Goal: Transaction & Acquisition: Purchase product/service

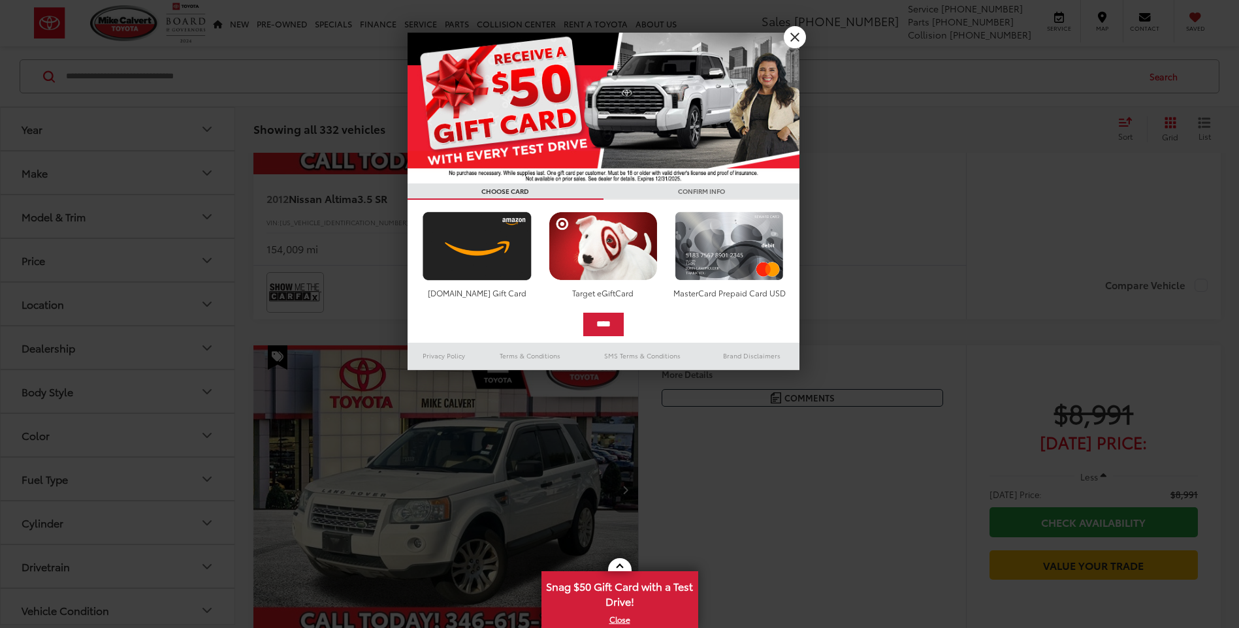
scroll to position [4836, 0]
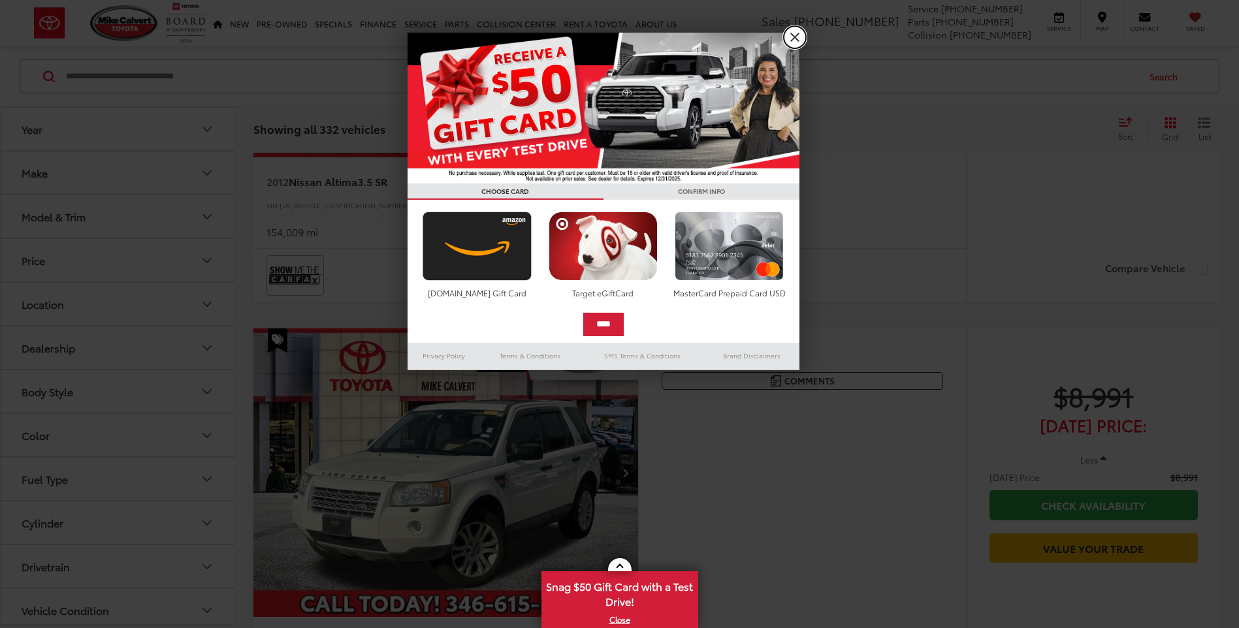
click at [793, 31] on link "X" at bounding box center [795, 37] width 22 height 22
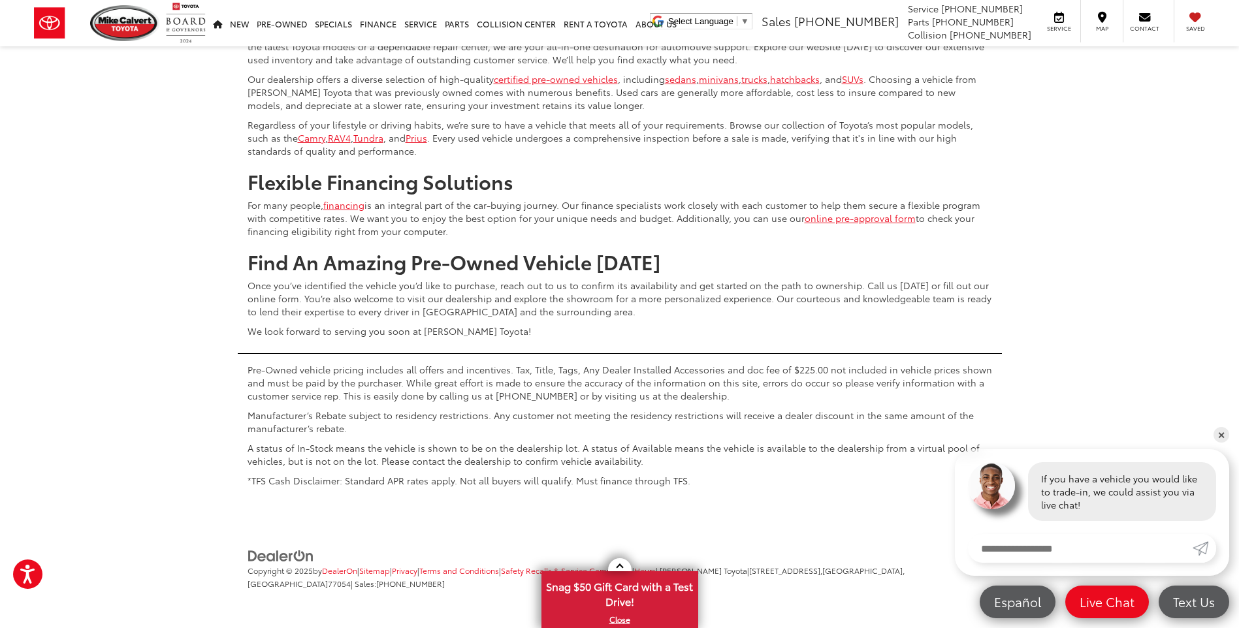
scroll to position [5781, 0]
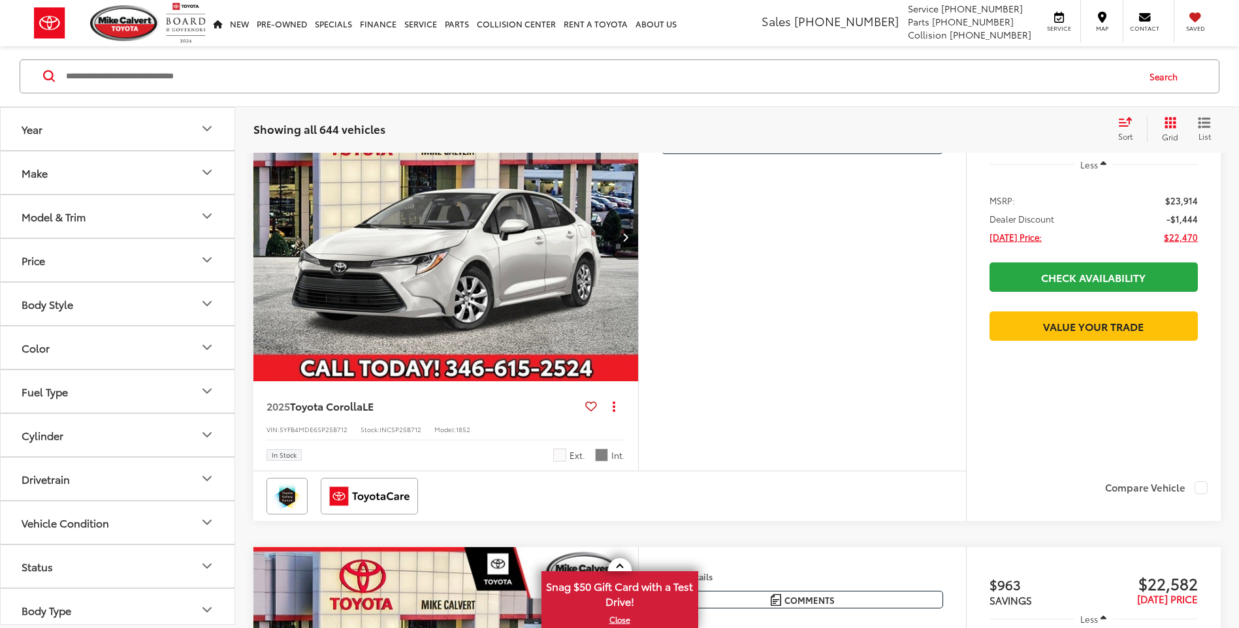
scroll to position [296, 0]
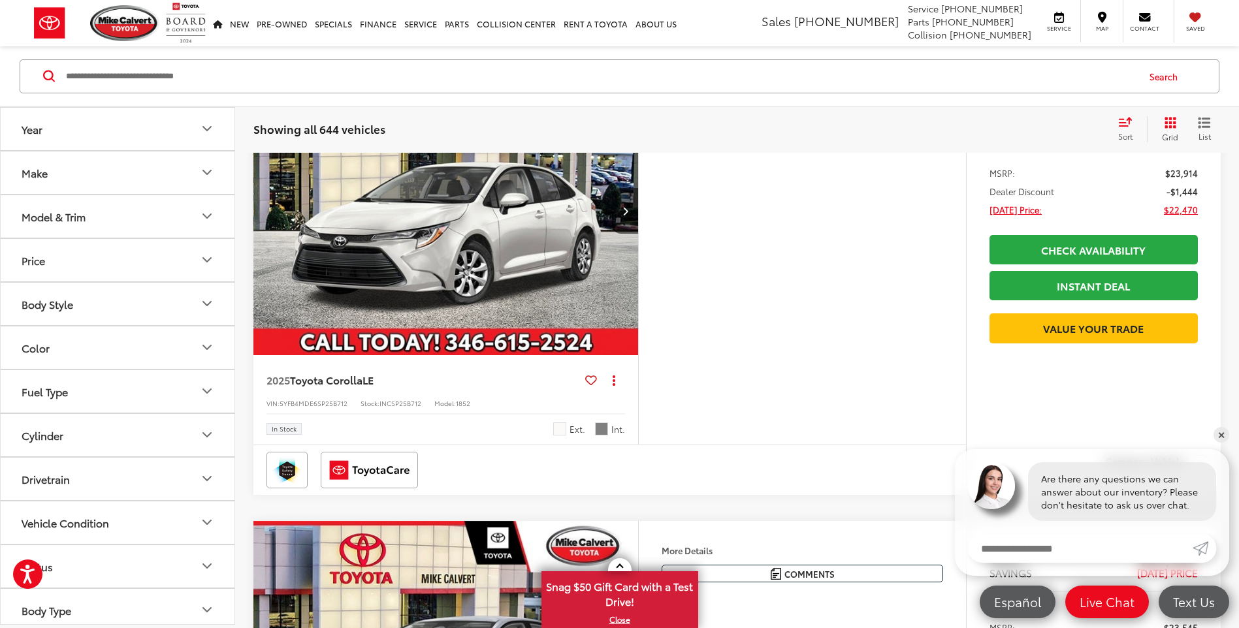
click at [512, 210] on img "2025 Toyota Corolla LE 0" at bounding box center [446, 212] width 387 height 290
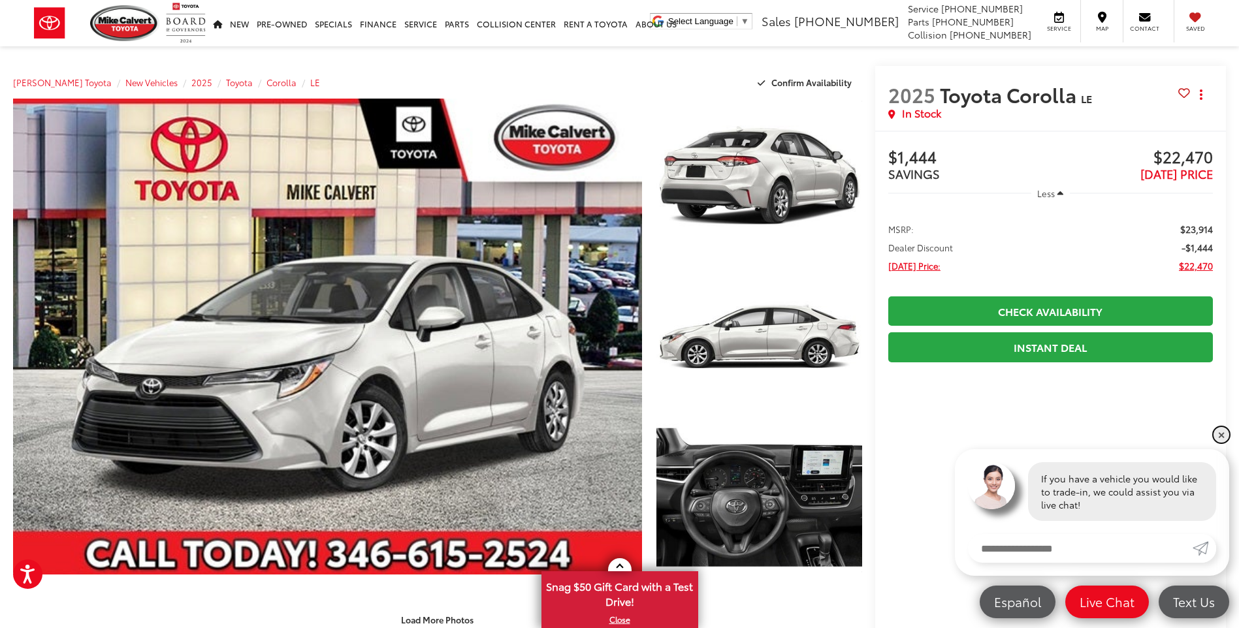
click at [1222, 437] on link "✕" at bounding box center [1221, 435] width 16 height 16
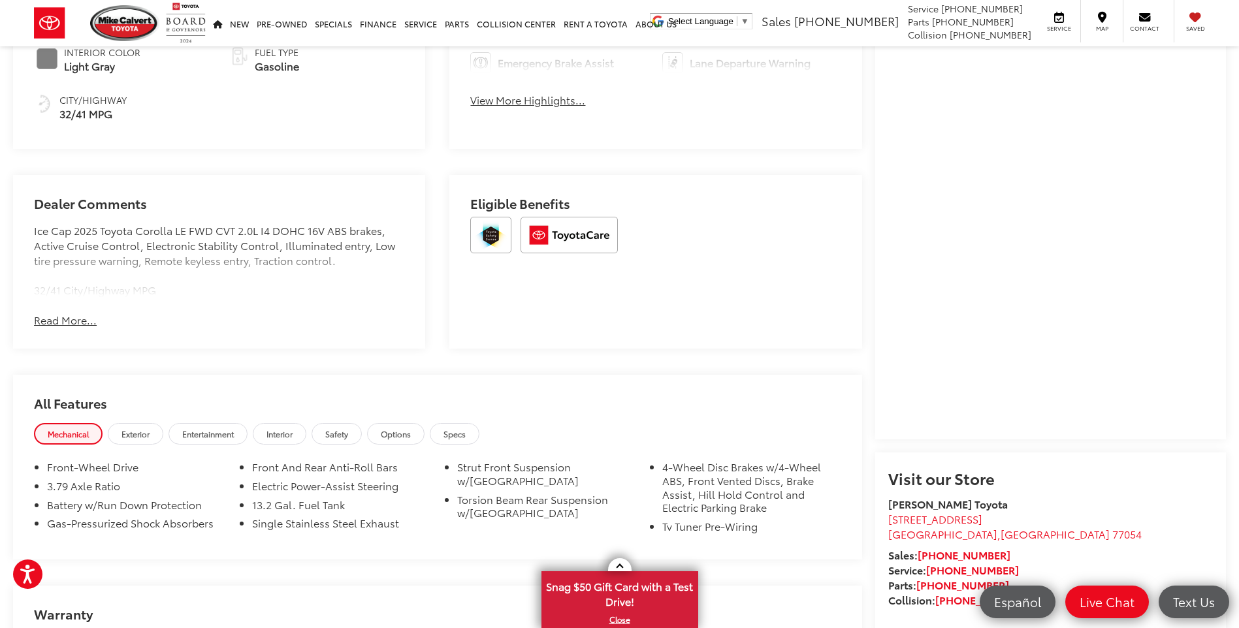
scroll to position [906, 0]
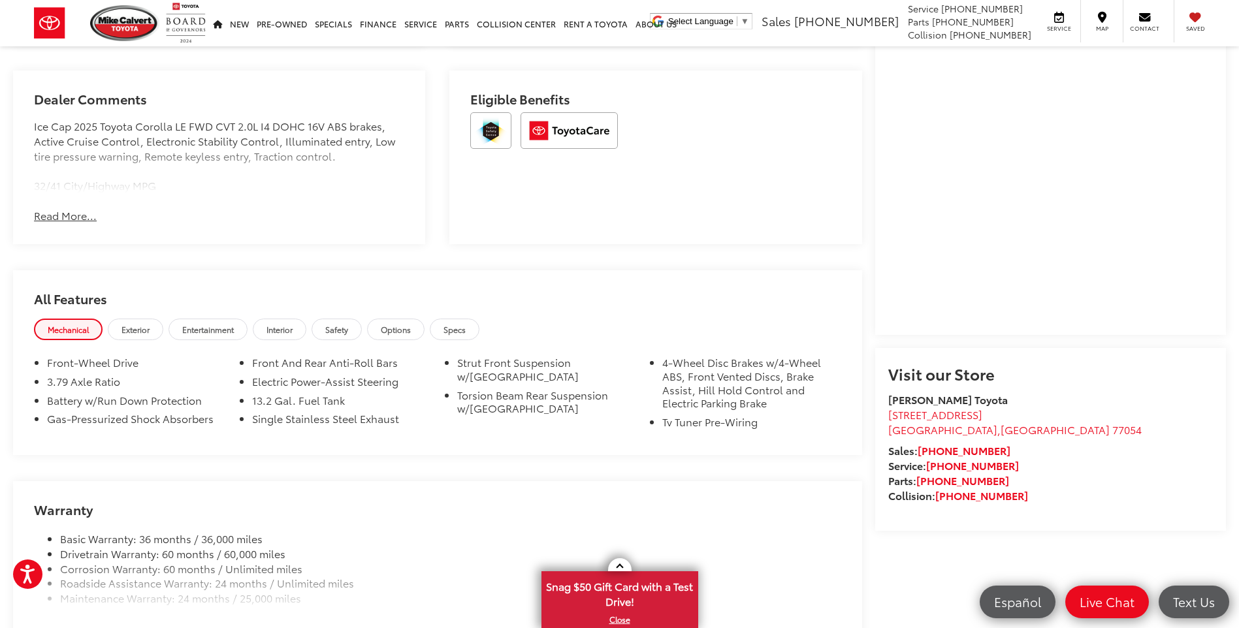
click at [888, 318] on capital-one-entry-button at bounding box center [888, 318] width 0 height 0
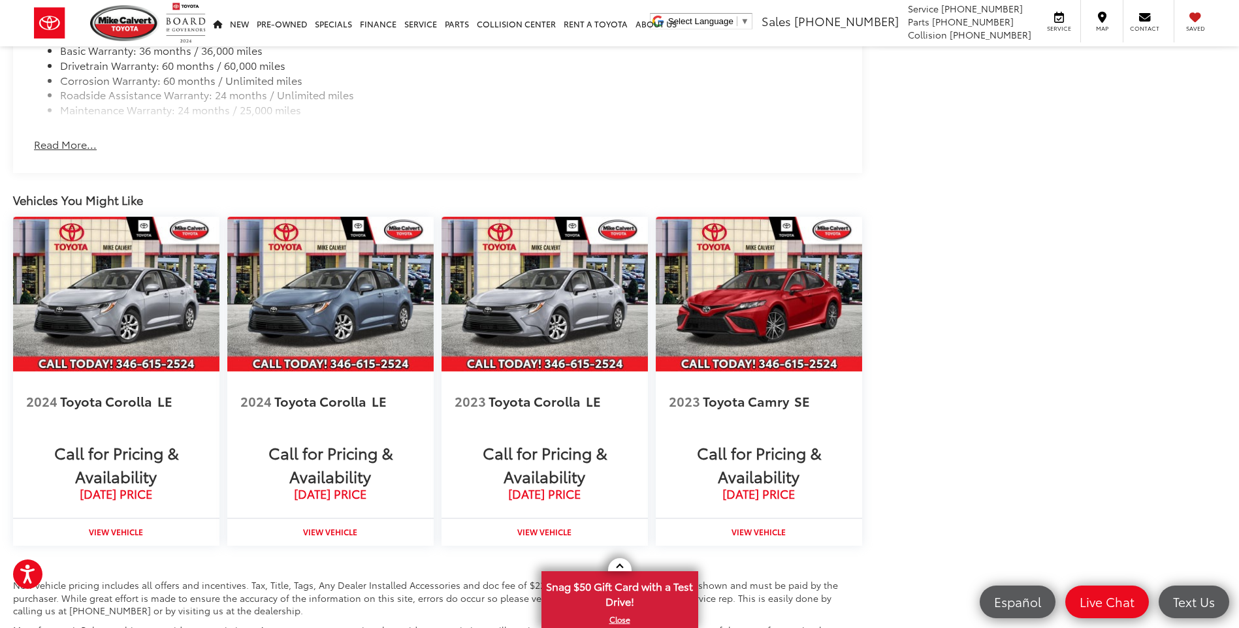
scroll to position [1446, 0]
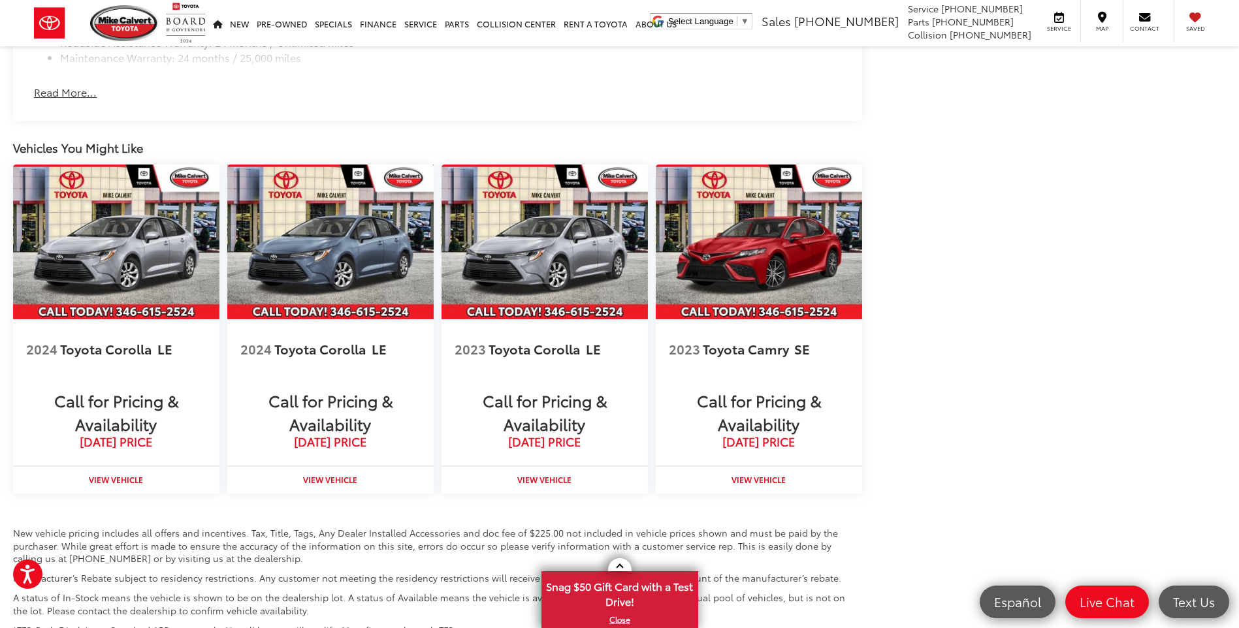
click at [317, 283] on img at bounding box center [330, 242] width 206 height 155
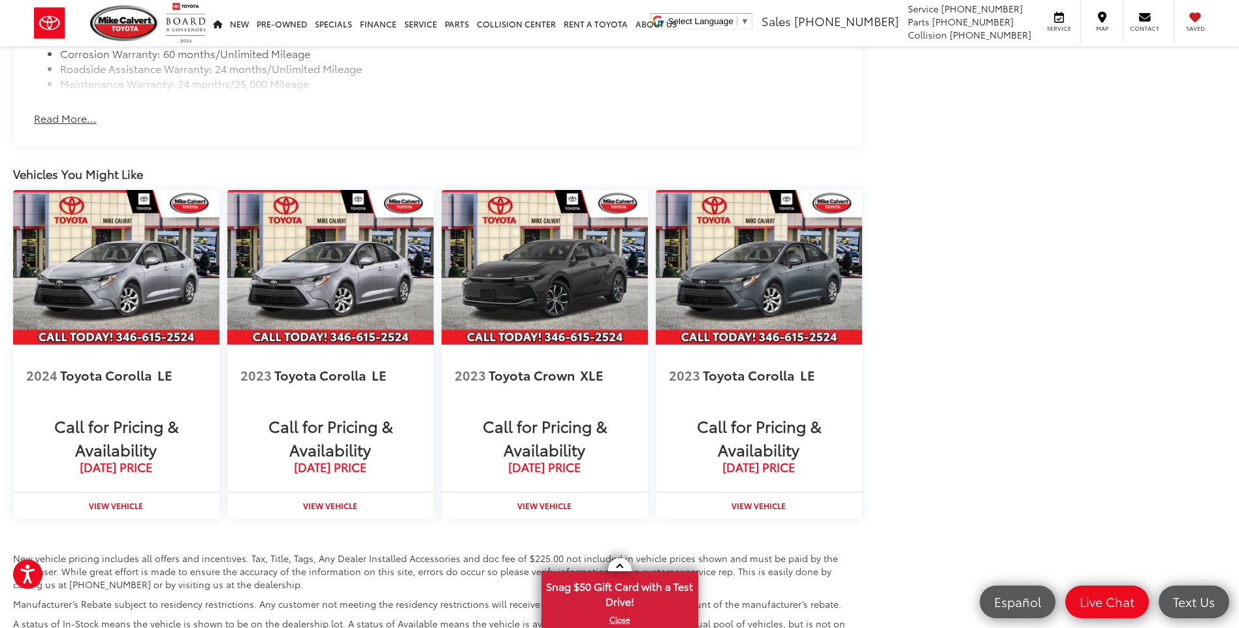
scroll to position [1456, 0]
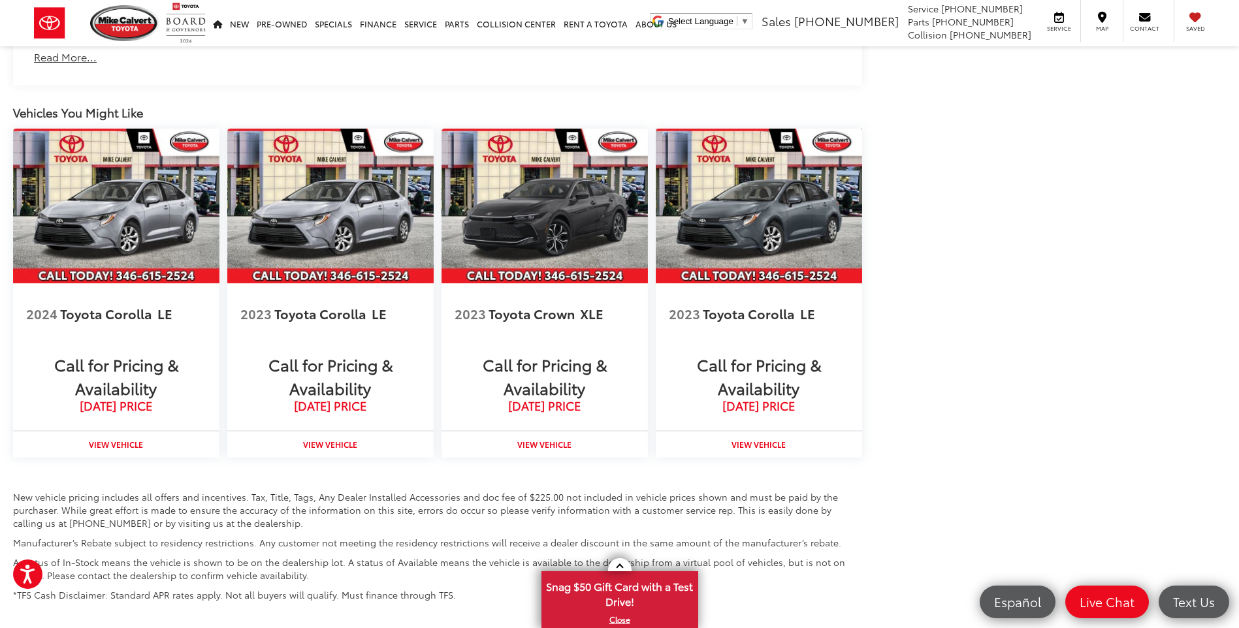
click at [731, 255] on img at bounding box center [759, 206] width 206 height 155
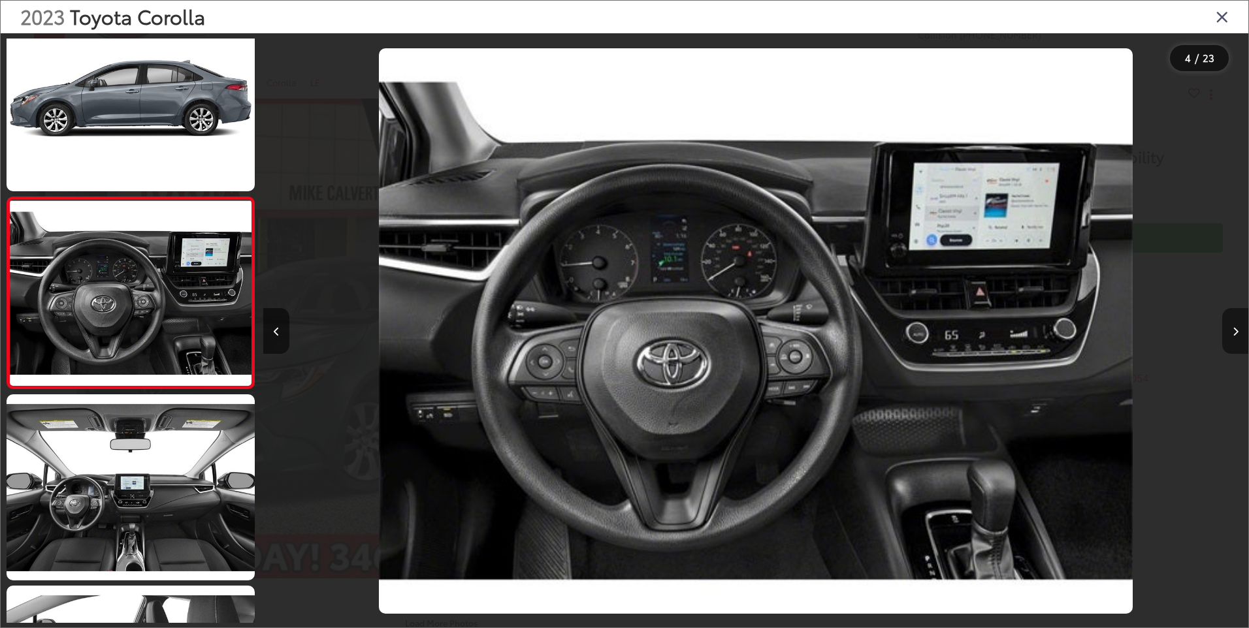
click at [1238, 337] on button "Next image" at bounding box center [1235, 331] width 26 height 46
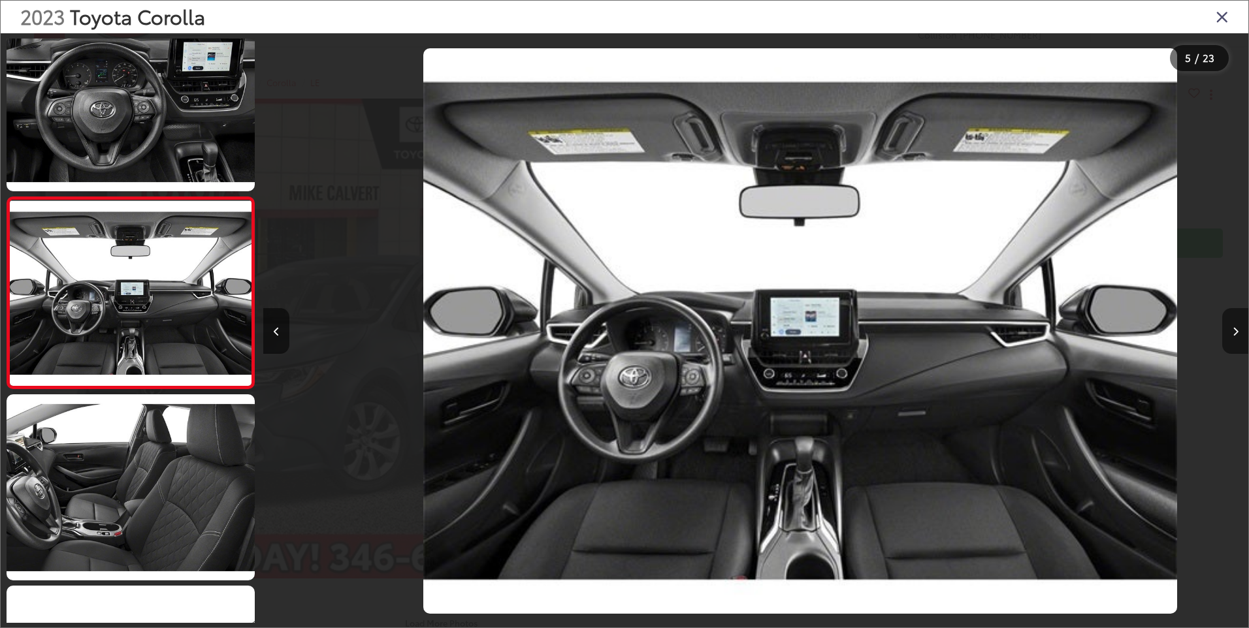
scroll to position [0, 3939]
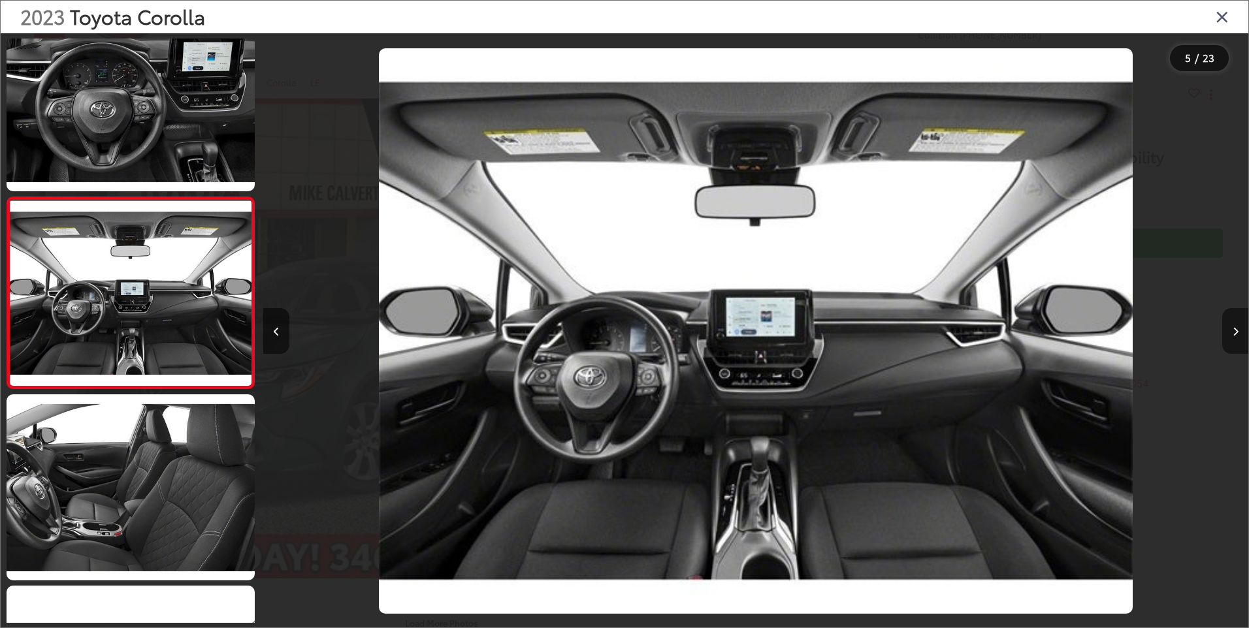
click at [1238, 337] on button "Next image" at bounding box center [1235, 331] width 26 height 46
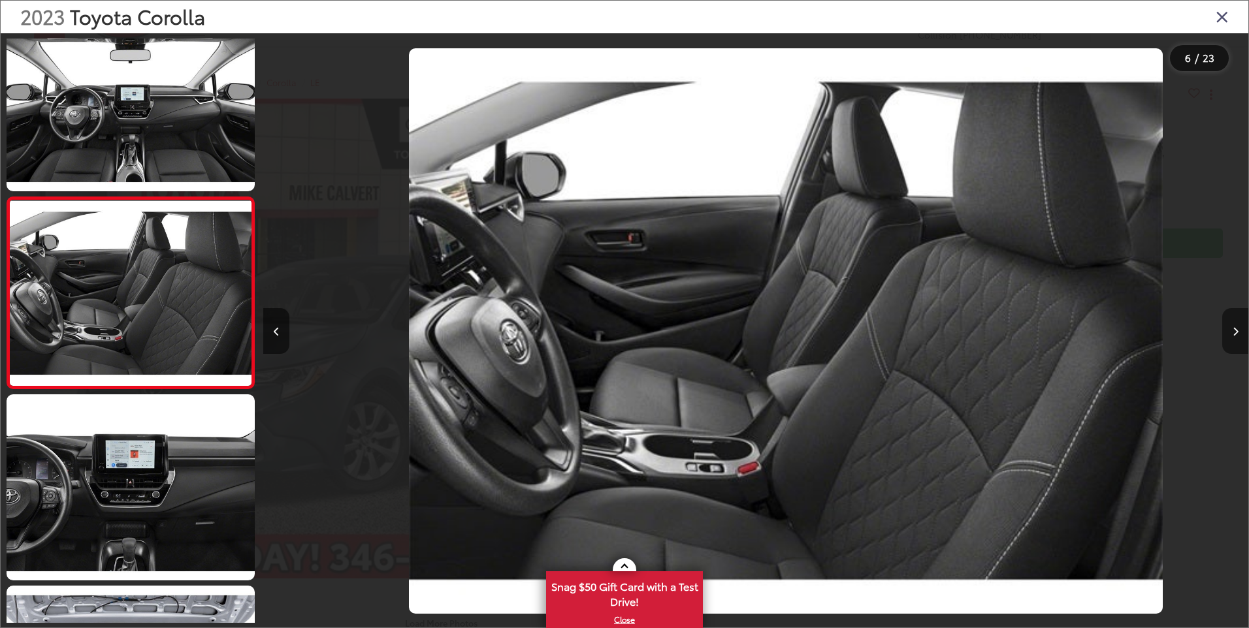
scroll to position [0, 4924]
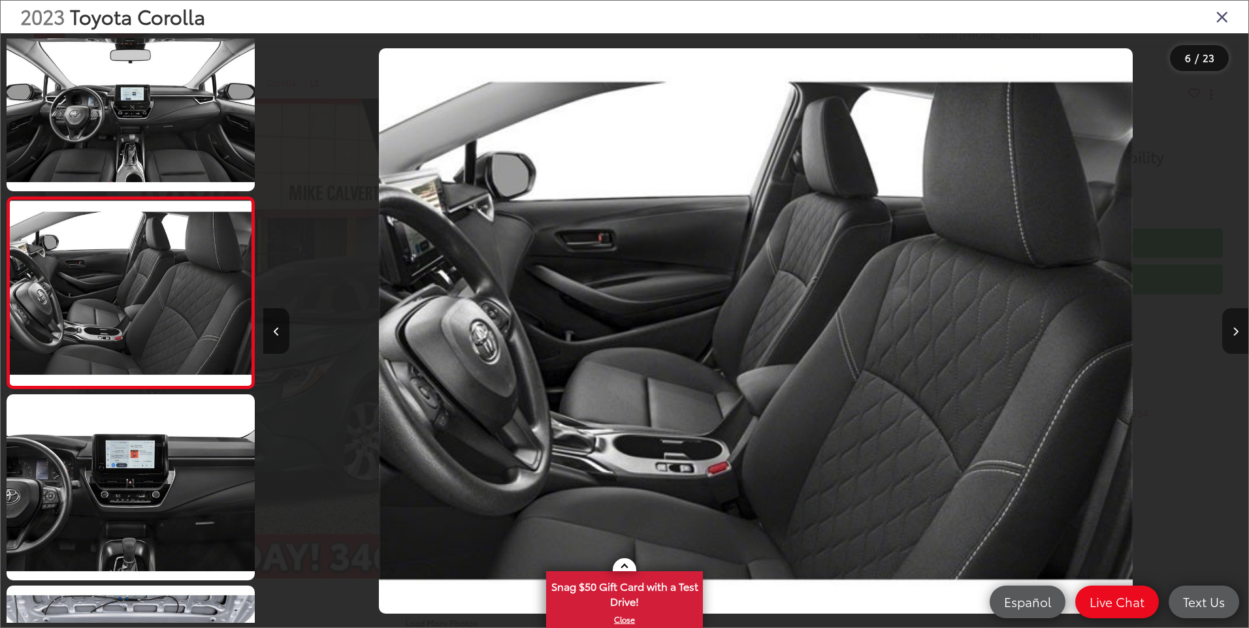
click at [1238, 337] on button "Next image" at bounding box center [1235, 331] width 26 height 46
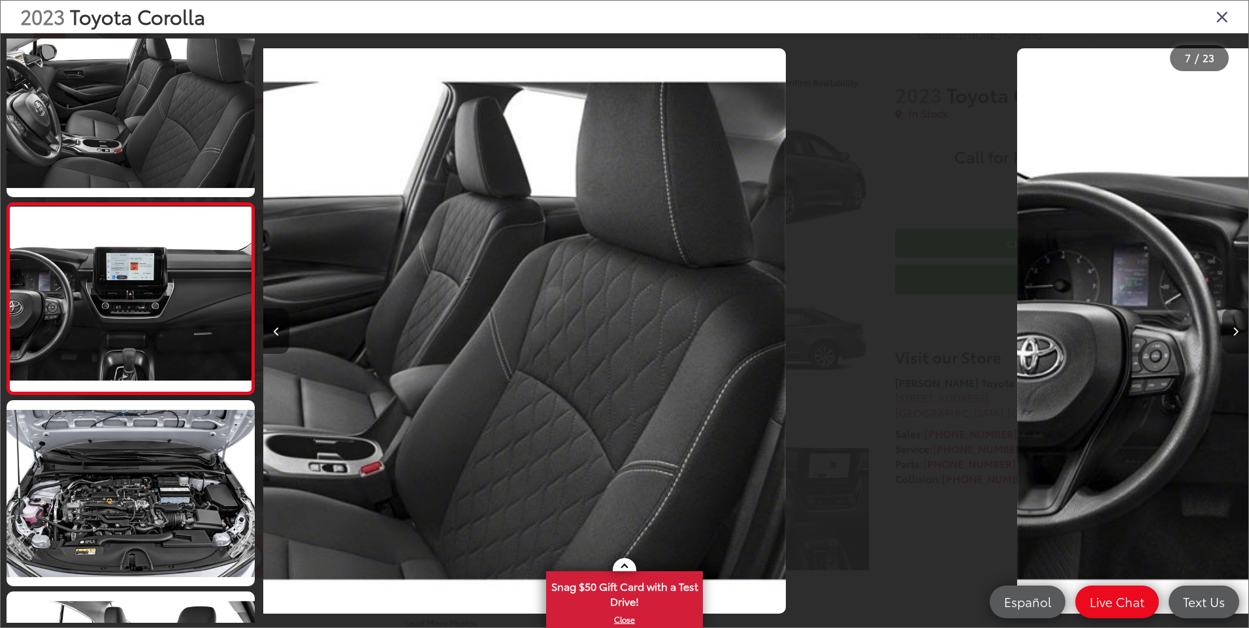
scroll to position [991, 0]
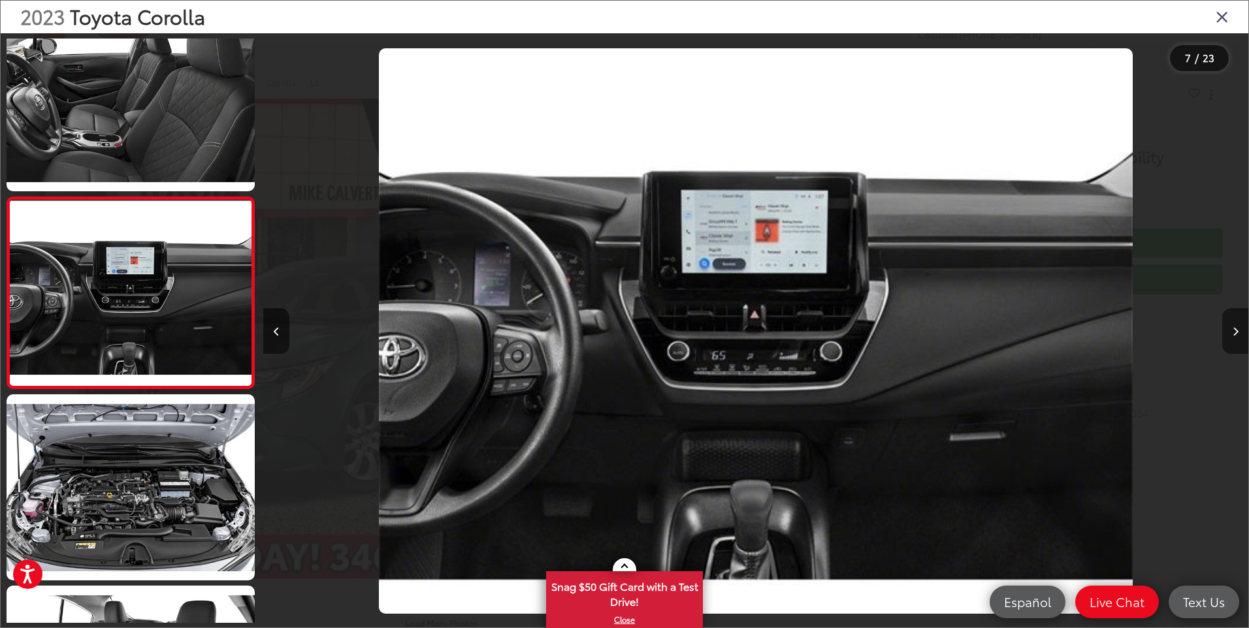
click at [1238, 337] on button "Next image" at bounding box center [1235, 331] width 26 height 46
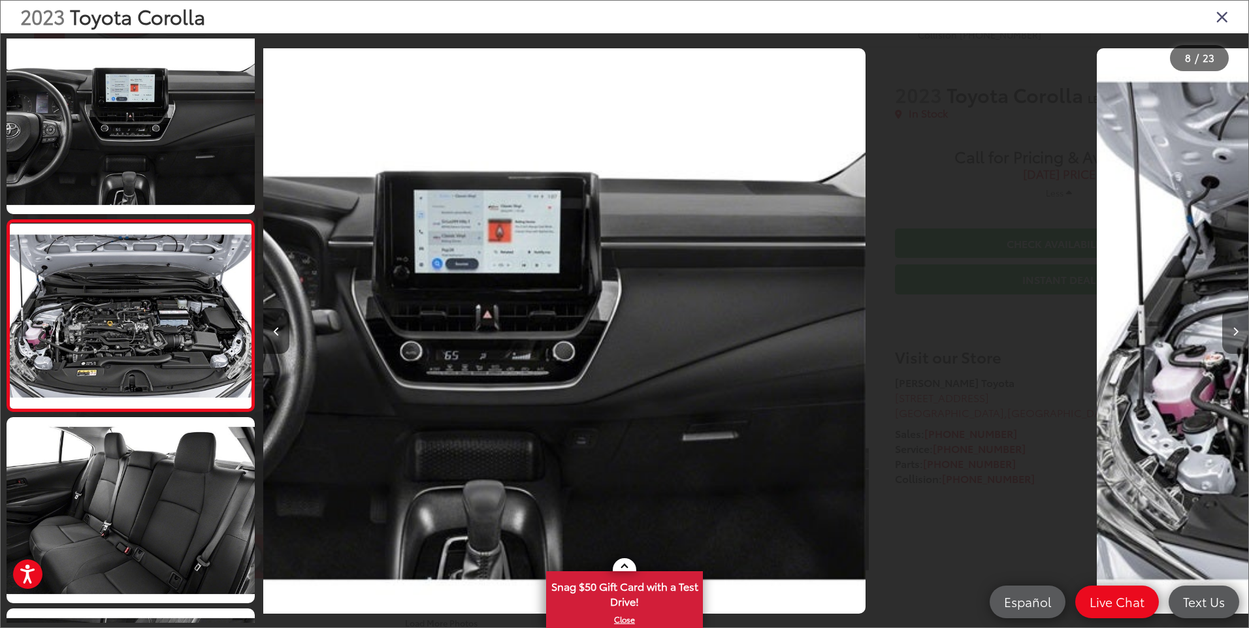
scroll to position [1182, 0]
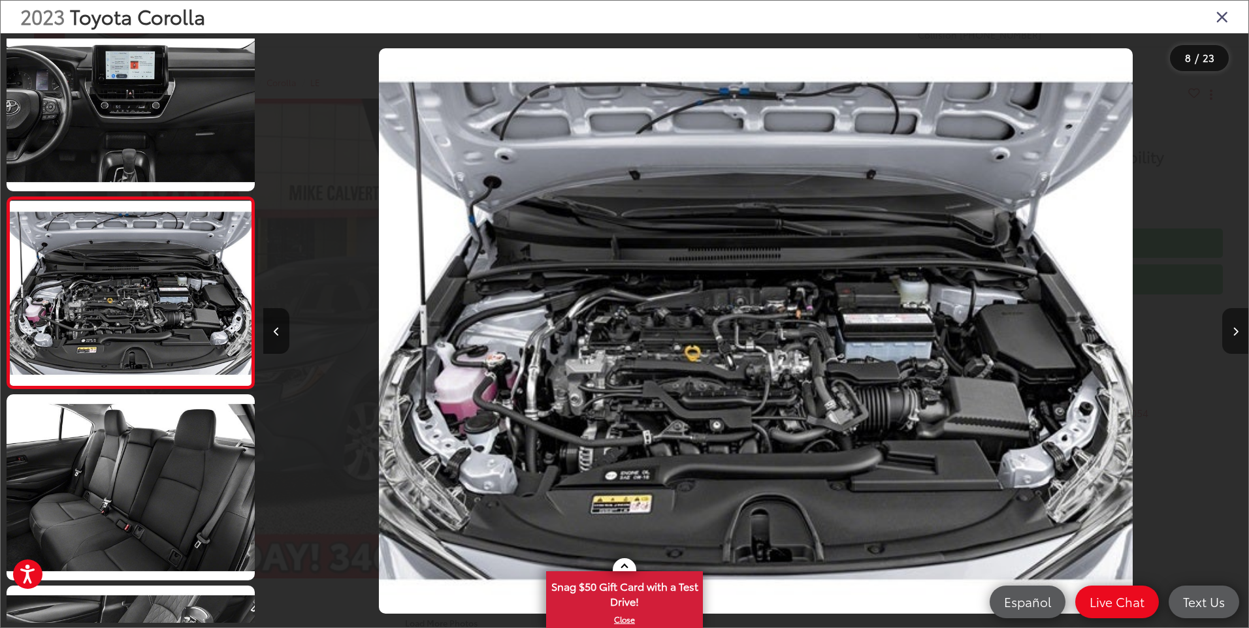
click at [1238, 337] on button "Next image" at bounding box center [1235, 331] width 26 height 46
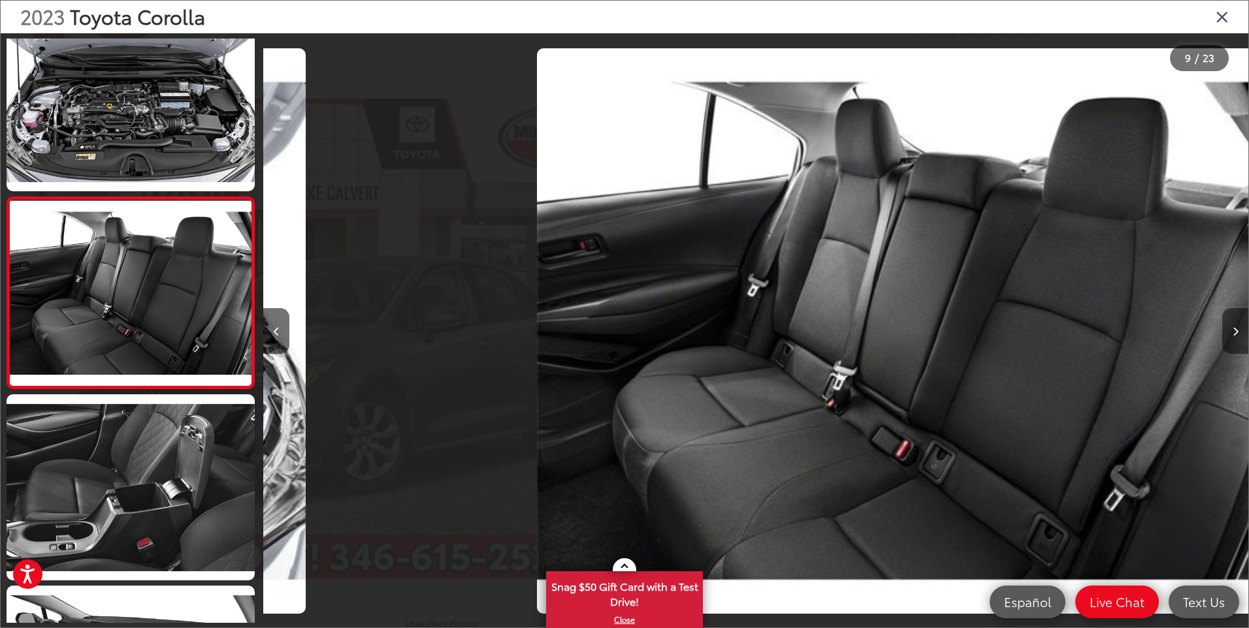
scroll to position [0, 7878]
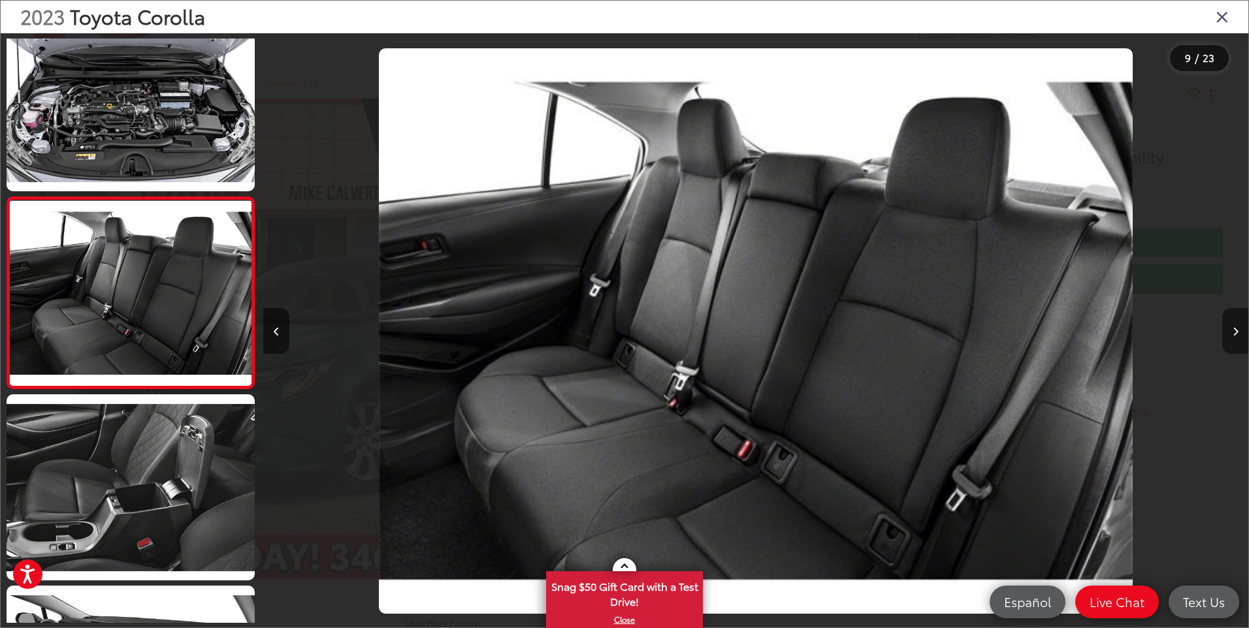
click at [1238, 337] on button "Next image" at bounding box center [1235, 331] width 26 height 46
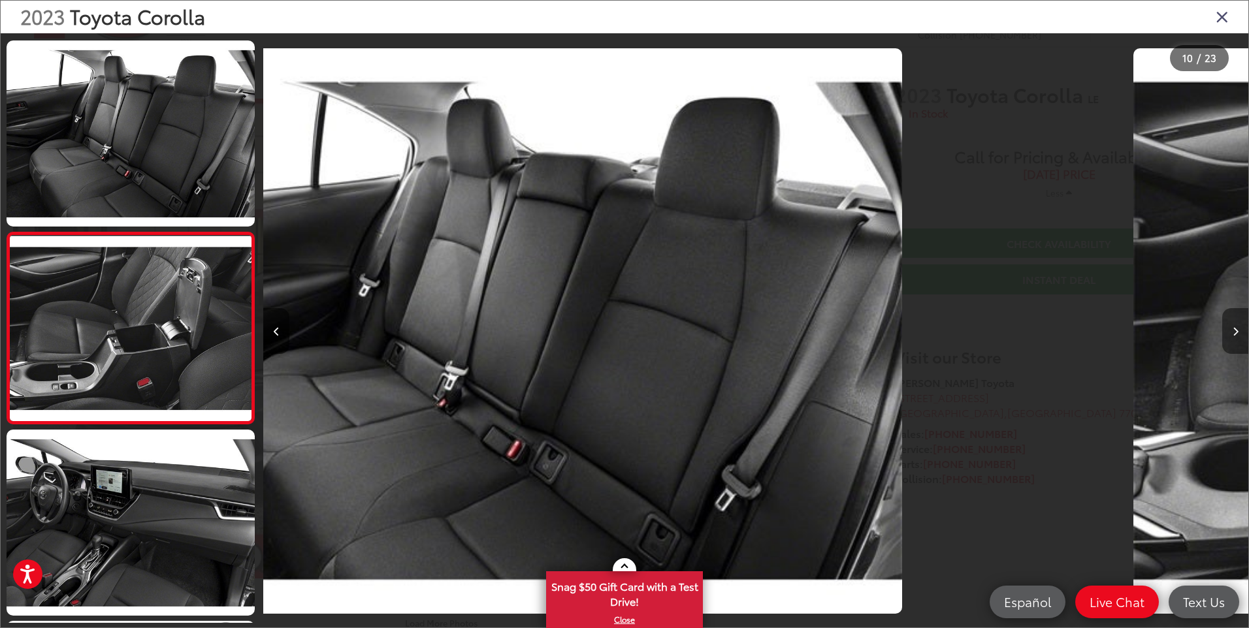
scroll to position [1565, 0]
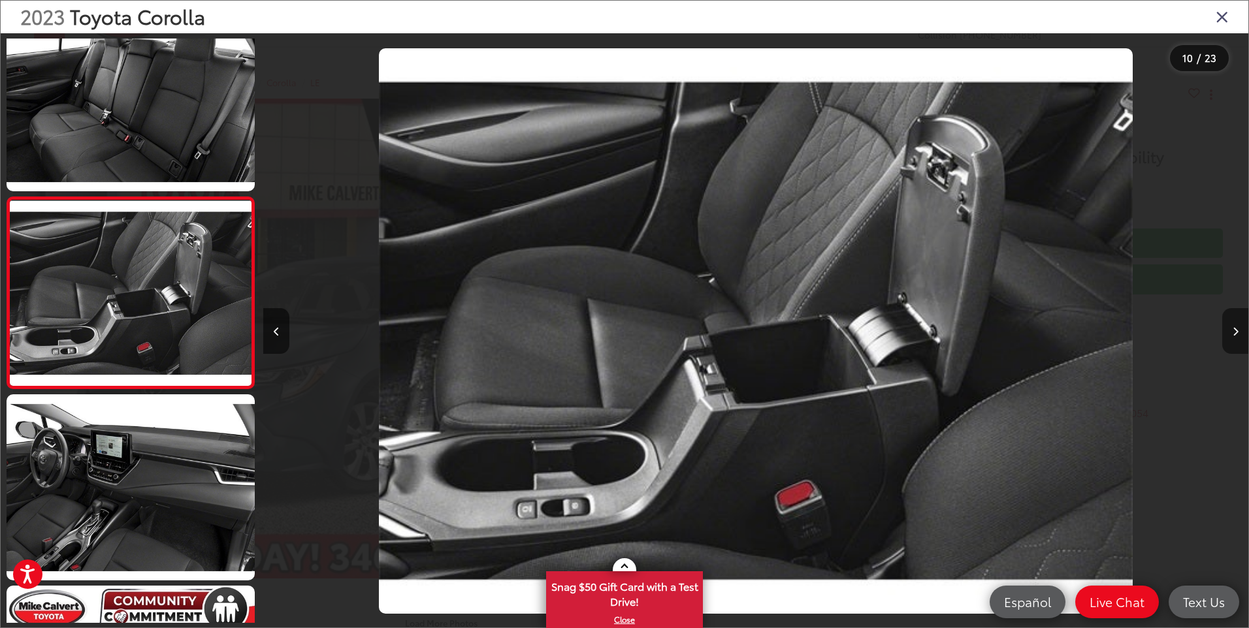
click at [1238, 337] on button "Next image" at bounding box center [1235, 331] width 26 height 46
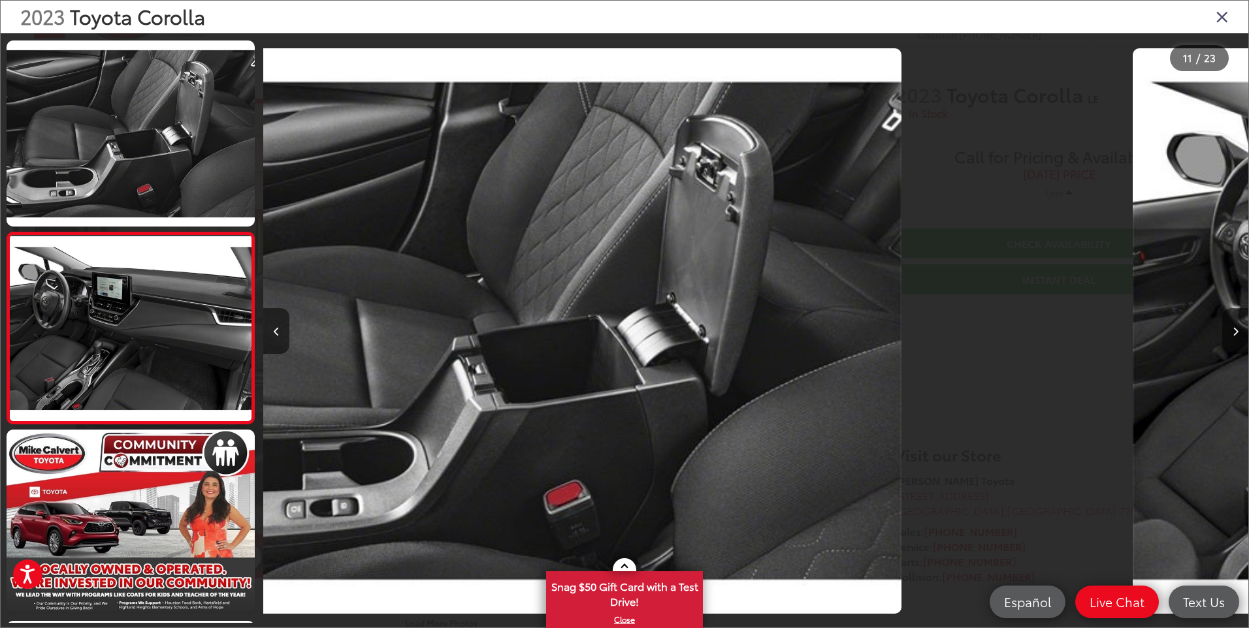
scroll to position [1756, 0]
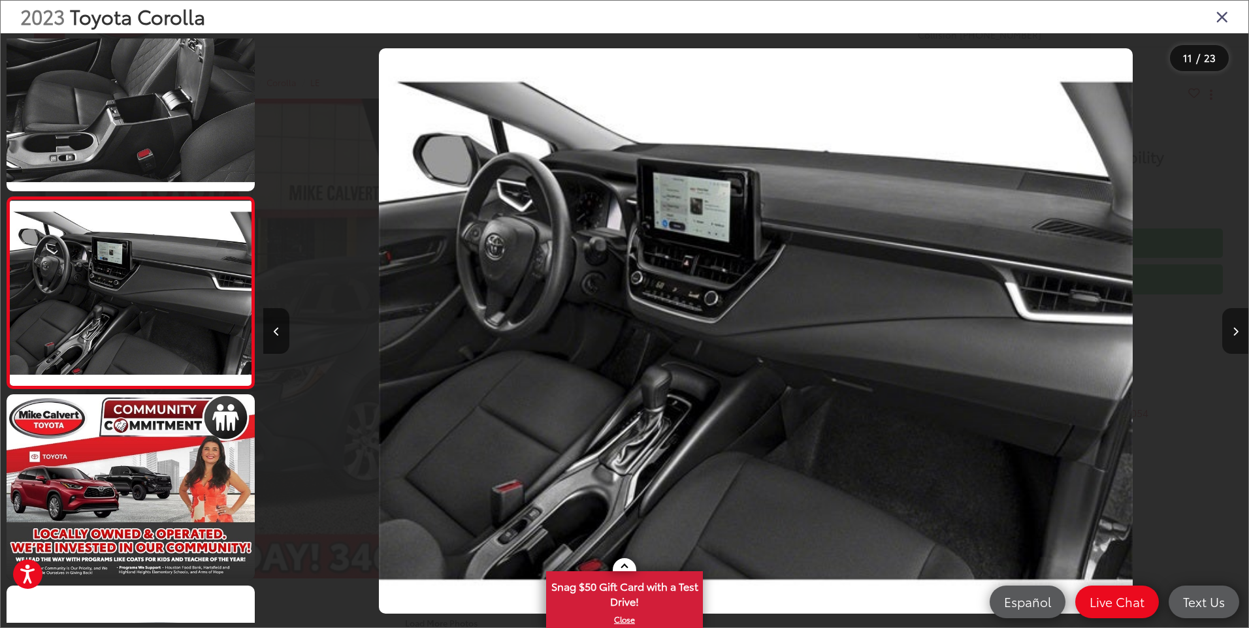
click at [1238, 337] on button "Next image" at bounding box center [1235, 331] width 26 height 46
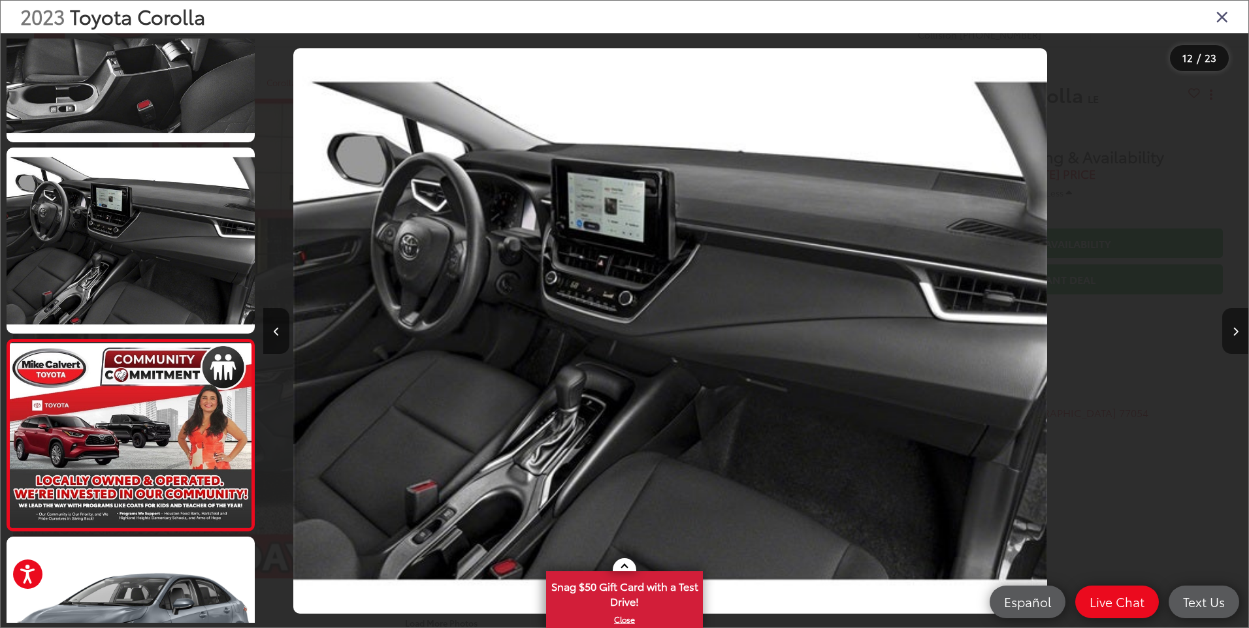
scroll to position [0, 0]
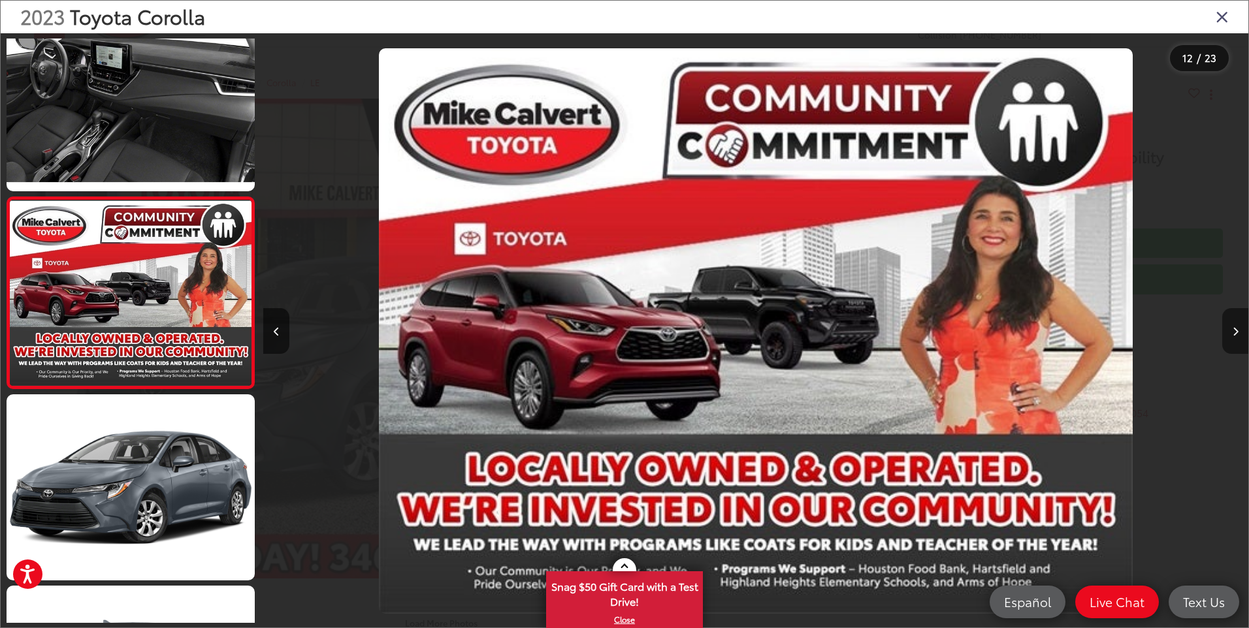
click at [1238, 337] on button "Next image" at bounding box center [1235, 331] width 26 height 46
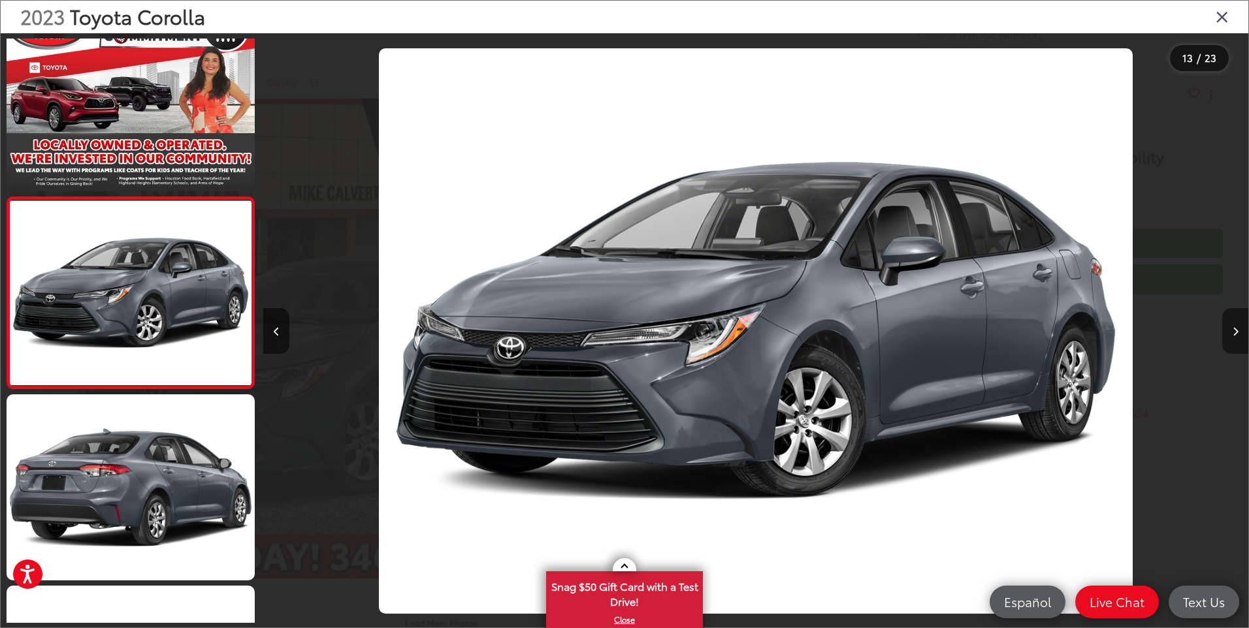
click at [1238, 337] on button "Next image" at bounding box center [1235, 331] width 26 height 46
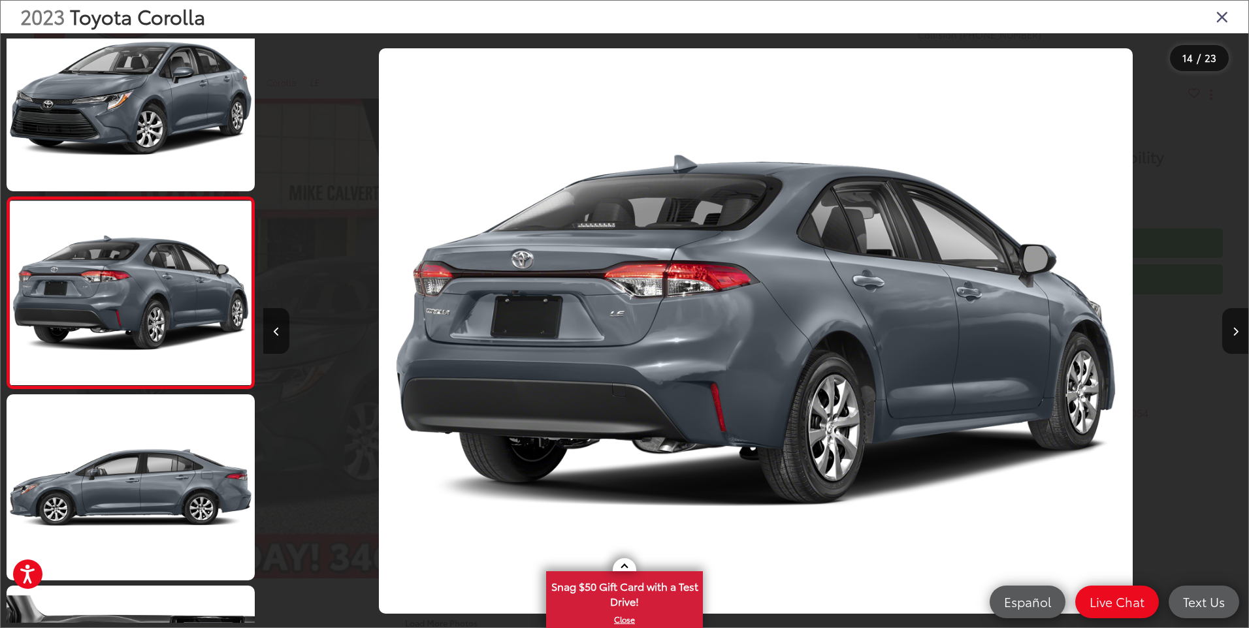
click at [1217, 19] on icon "Close gallery" at bounding box center [1221, 16] width 13 height 17
